Goal: Find contact information: Find contact information

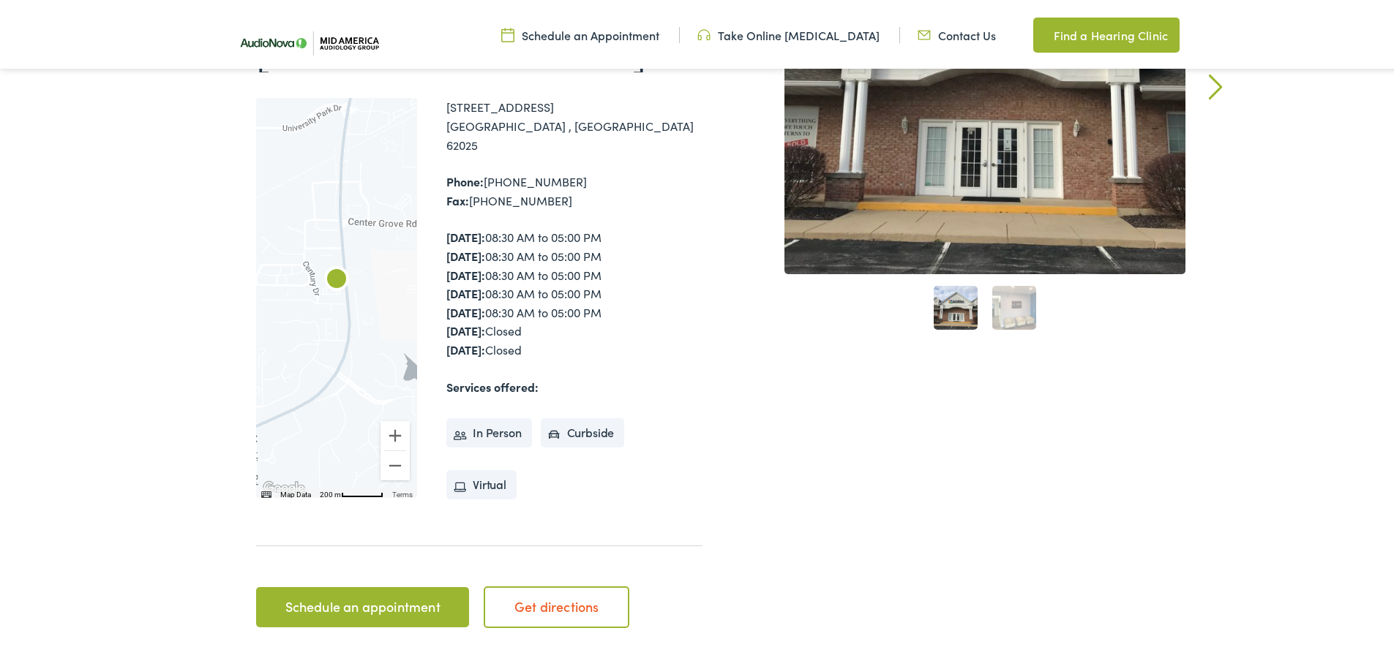
scroll to position [146, 0]
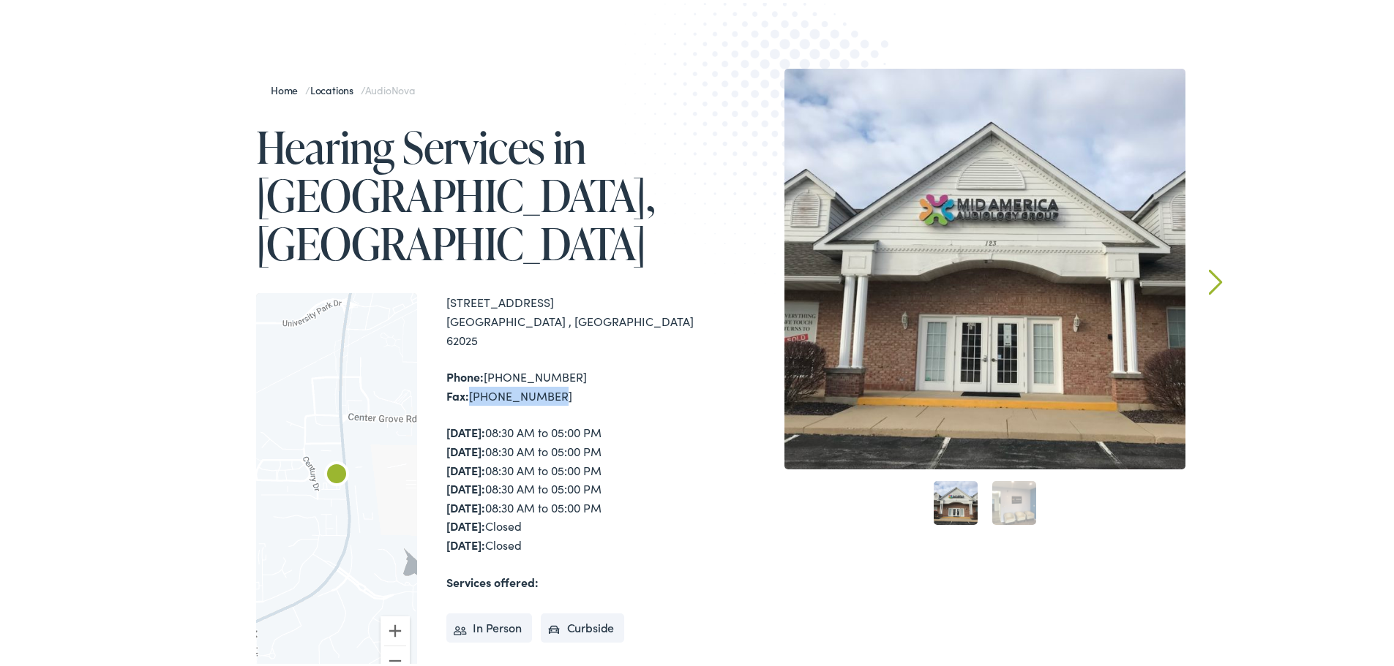
drag, startPoint x: 544, startPoint y: 326, endPoint x: 463, endPoint y: 324, distance: 81.2
click at [463, 365] on div "Phone: [PHONE_NUMBER] Fax: [PHONE_NUMBER]" at bounding box center [574, 383] width 256 height 37
click at [565, 365] on div "Phone: [PHONE_NUMBER] Fax: [PHONE_NUMBER]" at bounding box center [574, 383] width 256 height 37
drag, startPoint x: 541, startPoint y: 327, endPoint x: 467, endPoint y: 328, distance: 74.6
click at [467, 365] on div "Phone: [PHONE_NUMBER] Fax: [PHONE_NUMBER]" at bounding box center [574, 383] width 256 height 37
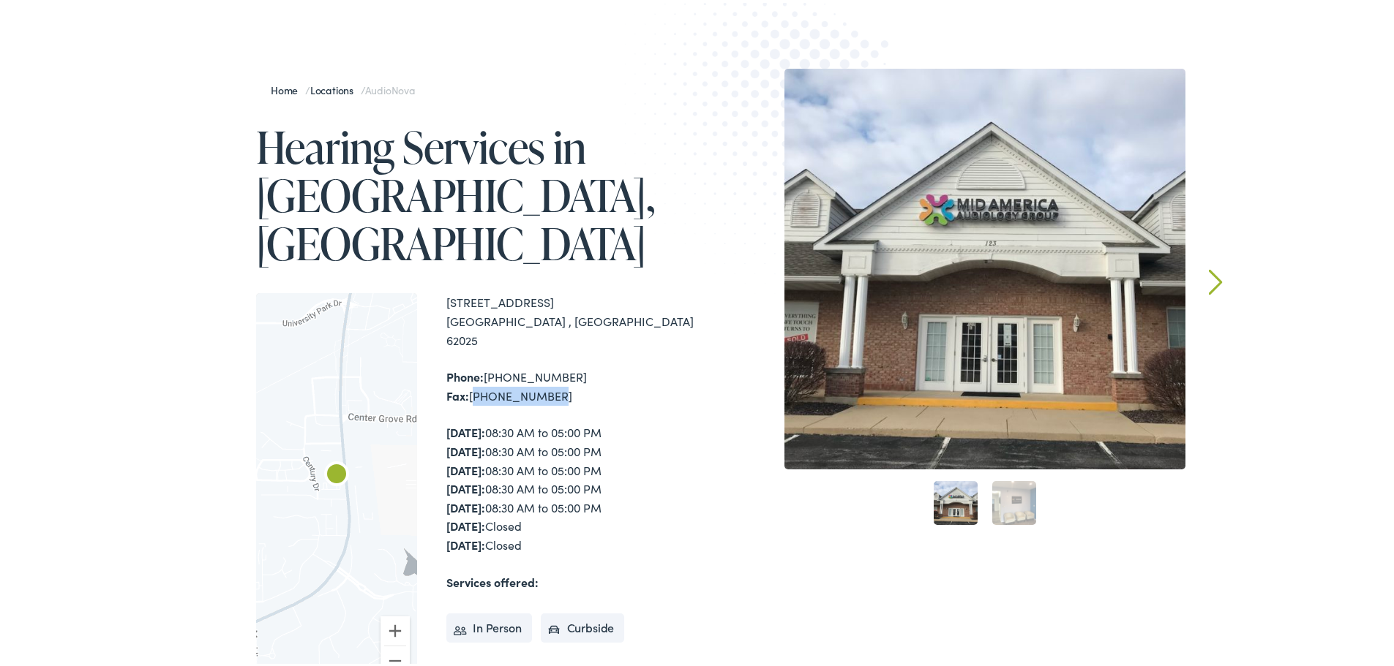
copy div "[PHONE_NUMBER]"
drag, startPoint x: 694, startPoint y: 295, endPoint x: 678, endPoint y: 302, distance: 17.7
click at [694, 295] on img at bounding box center [784, 126] width 320 height 350
click at [595, 365] on div "Phone: [PHONE_NUMBER] Fax: [PHONE_NUMBER]" at bounding box center [574, 383] width 256 height 37
drag, startPoint x: 513, startPoint y: 322, endPoint x: 436, endPoint y: 244, distance: 109.7
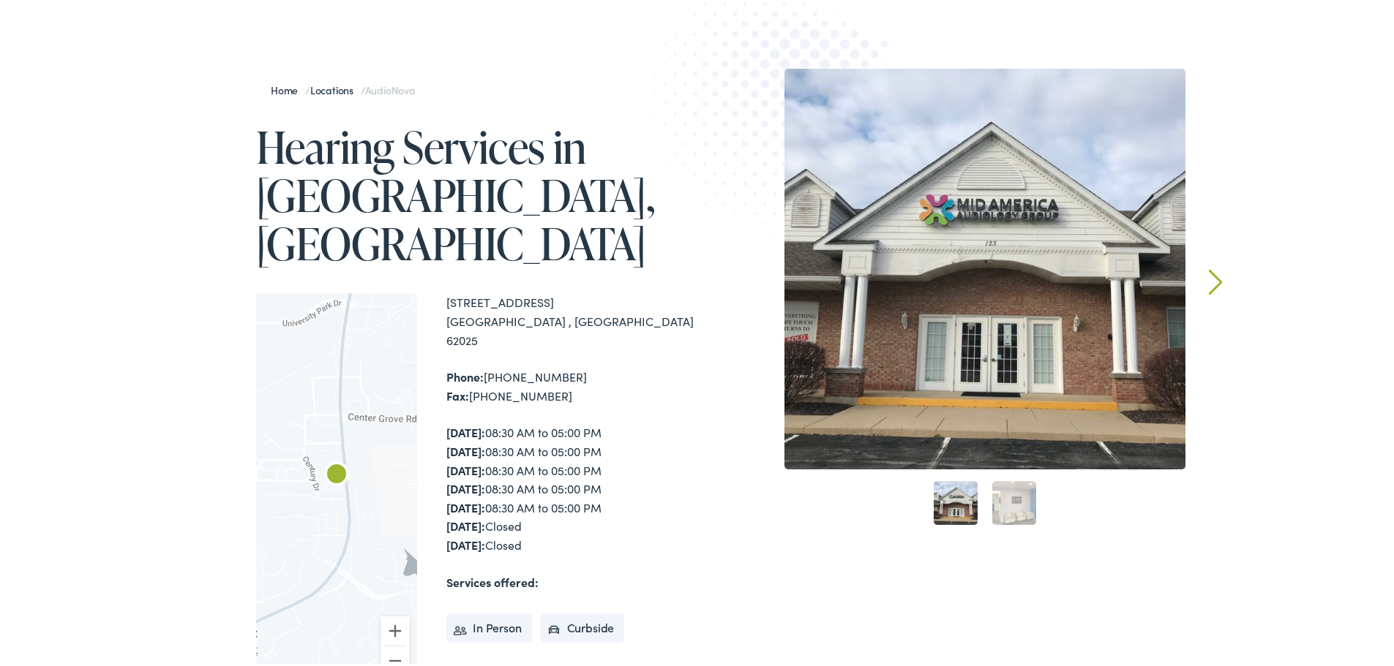
click at [436, 290] on div "← Move left → Move right ↑ Move up ↓ Move down + Zoom in - Zoom out Home Jump l…" at bounding box center [479, 490] width 446 height 400
copy div "[STREET_ADDRESS] Phone: [PHONE_NUMBER] Fax: [PHONE_NUMBER]"
